Goal: Navigation & Orientation: Find specific page/section

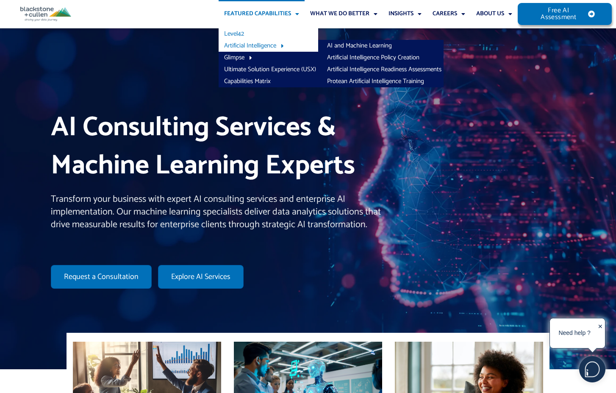
click at [274, 35] on link "Level42" at bounding box center [268, 34] width 100 height 12
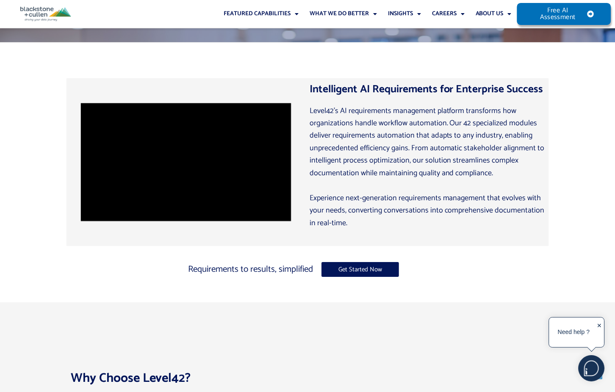
scroll to position [339, 0]
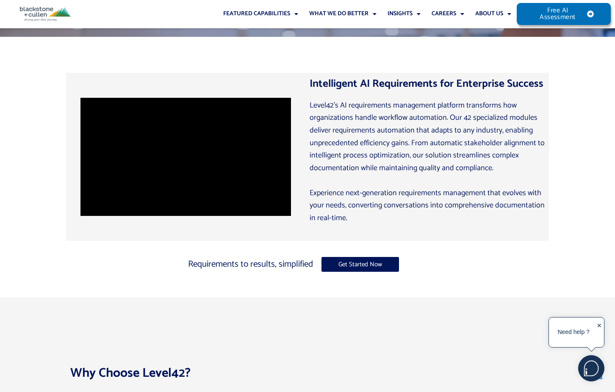
click at [550, 235] on div "Intelligent AI Requirements for Enterprise Success Level42’s AI requirements ma…" at bounding box center [307, 153] width 615 height 232
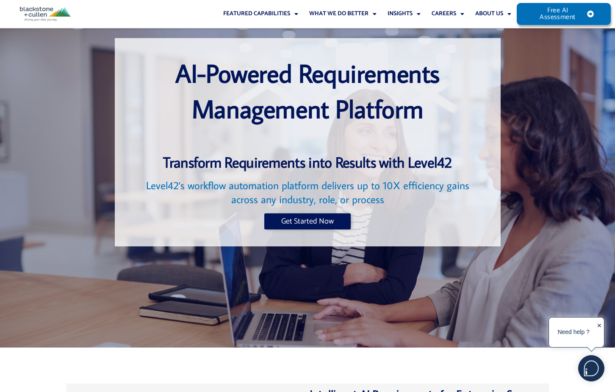
scroll to position [0, 0]
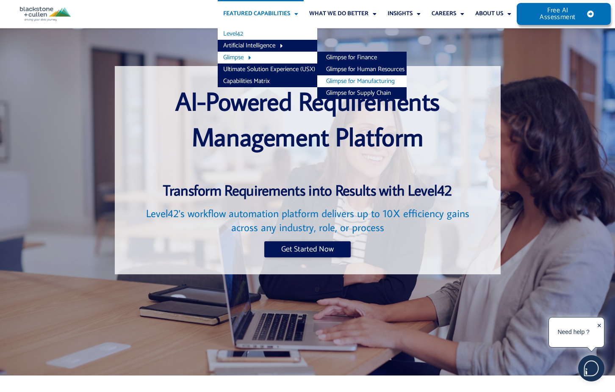
click at [354, 78] on link "Glimpse for Manufacturing" at bounding box center [361, 81] width 89 height 12
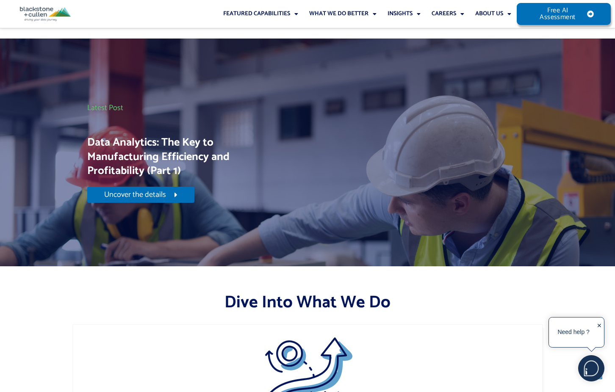
scroll to position [2807, 0]
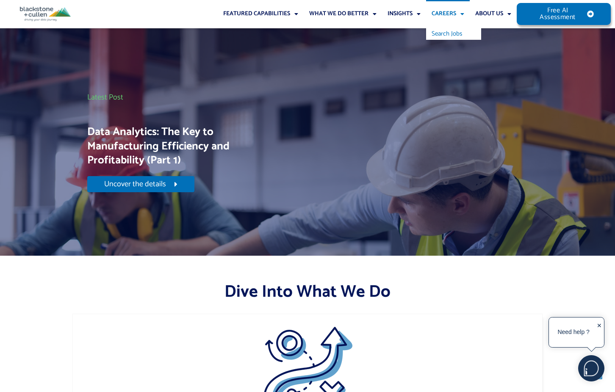
click at [445, 33] on link "Search Jobs" at bounding box center [453, 34] width 55 height 12
